Goal: Subscribe to service/newsletter

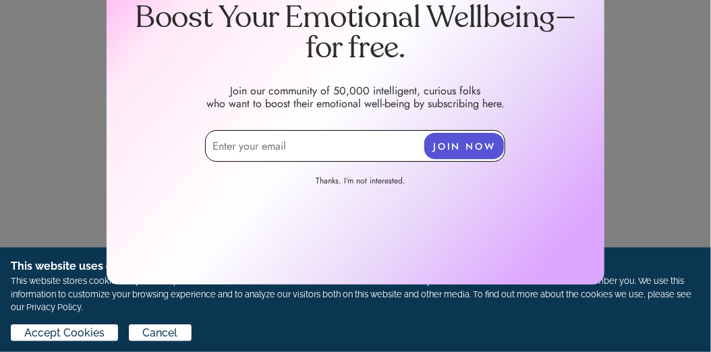
click at [329, 145] on input "email" at bounding box center [355, 146] width 300 height 32
type input "[EMAIL_ADDRESS][DOMAIN_NAME]"
click at [458, 152] on button "JOIN NOW" at bounding box center [464, 146] width 80 height 26
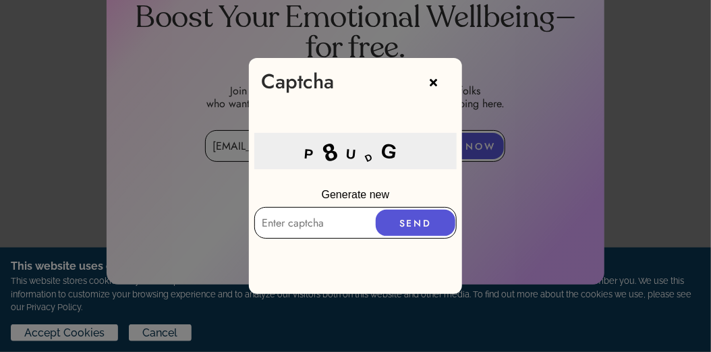
click at [420, 231] on button "SEND" at bounding box center [416, 223] width 80 height 26
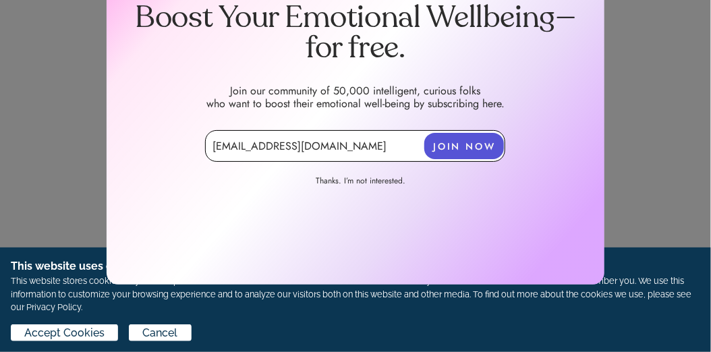
click at [481, 149] on button "JOIN NOW" at bounding box center [464, 146] width 80 height 26
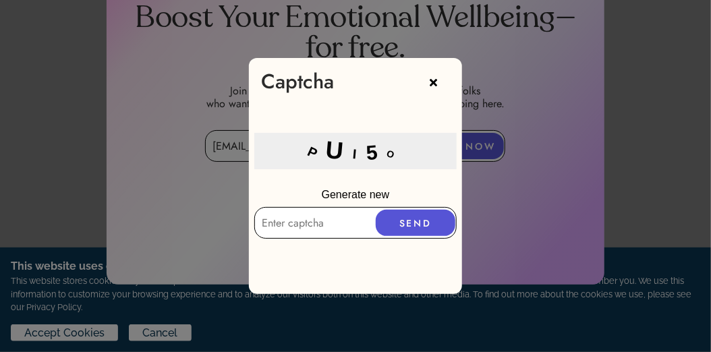
click at [362, 228] on input "text" at bounding box center [355, 223] width 202 height 32
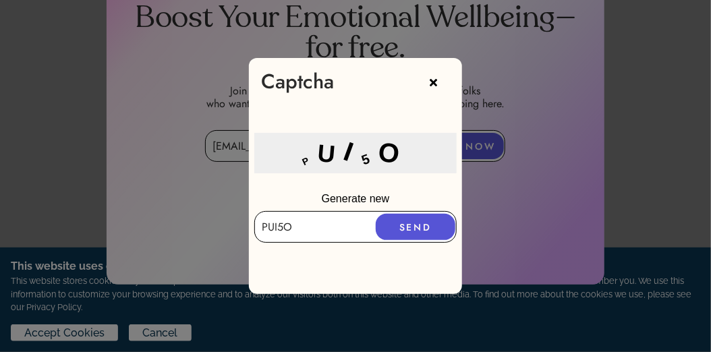
type input "PUI5O"
click at [424, 227] on button "SEND" at bounding box center [416, 227] width 80 height 26
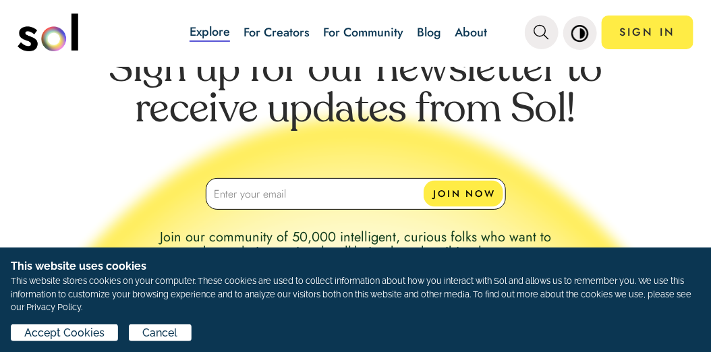
scroll to position [2361, 0]
